Goal: Transaction & Acquisition: Download file/media

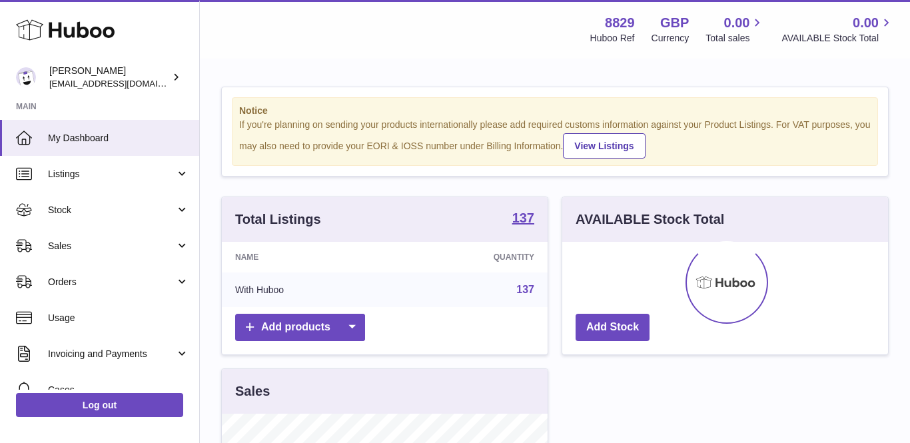
scroll to position [208, 326]
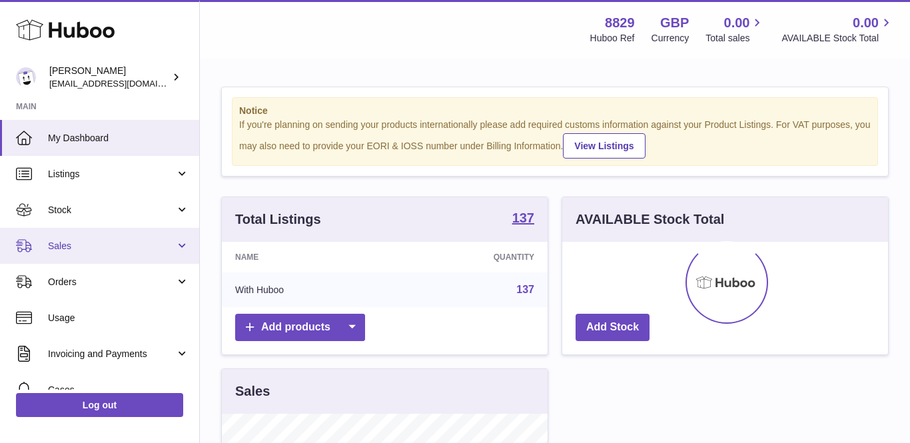
click at [71, 237] on link "Sales" at bounding box center [99, 246] width 199 height 36
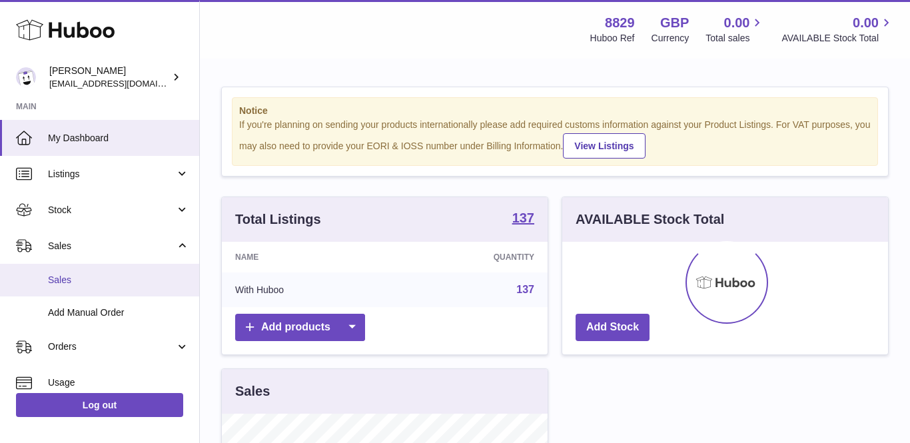
click at [70, 281] on span "Sales" at bounding box center [118, 280] width 141 height 13
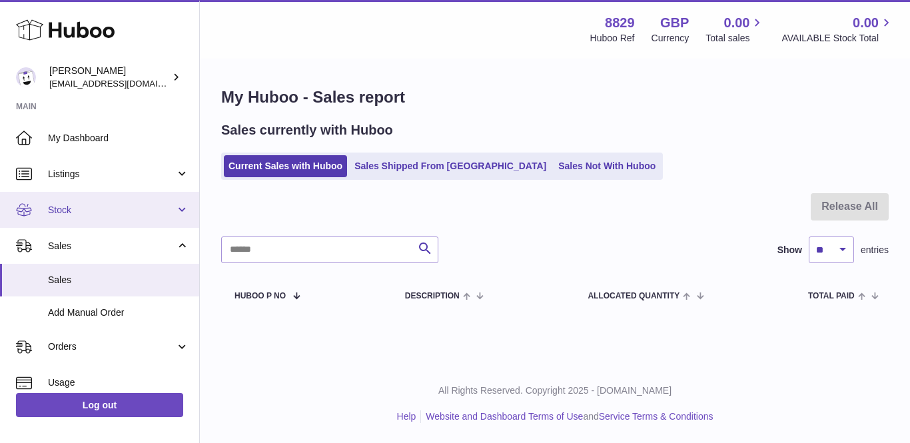
click at [35, 201] on link "Stock" at bounding box center [99, 210] width 199 height 36
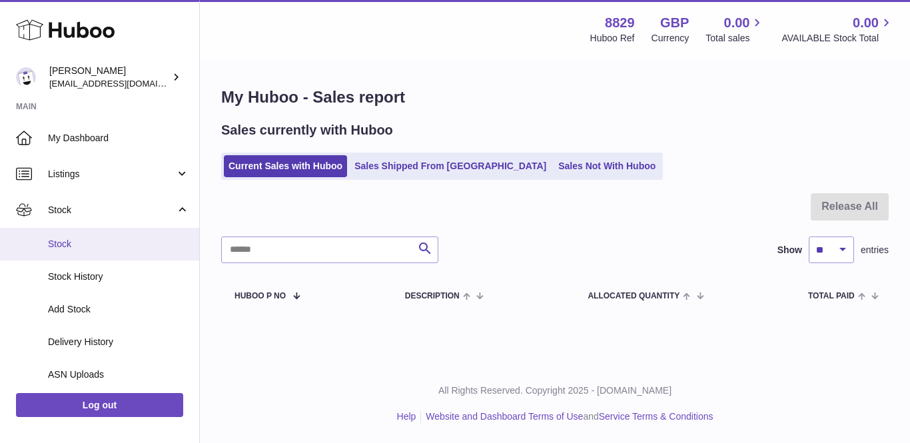
click at [76, 246] on span "Stock" at bounding box center [118, 244] width 141 height 13
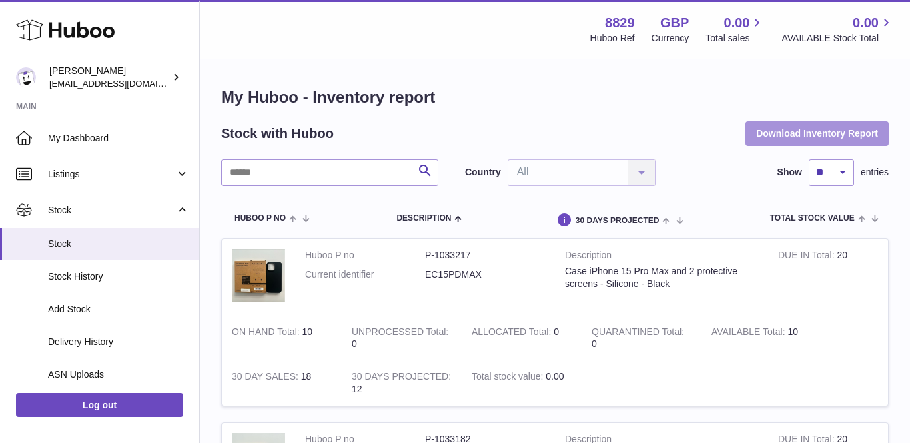
click at [790, 137] on button "Download Inventory Report" at bounding box center [816, 133] width 143 height 24
